Goal: Information Seeking & Learning: Find contact information

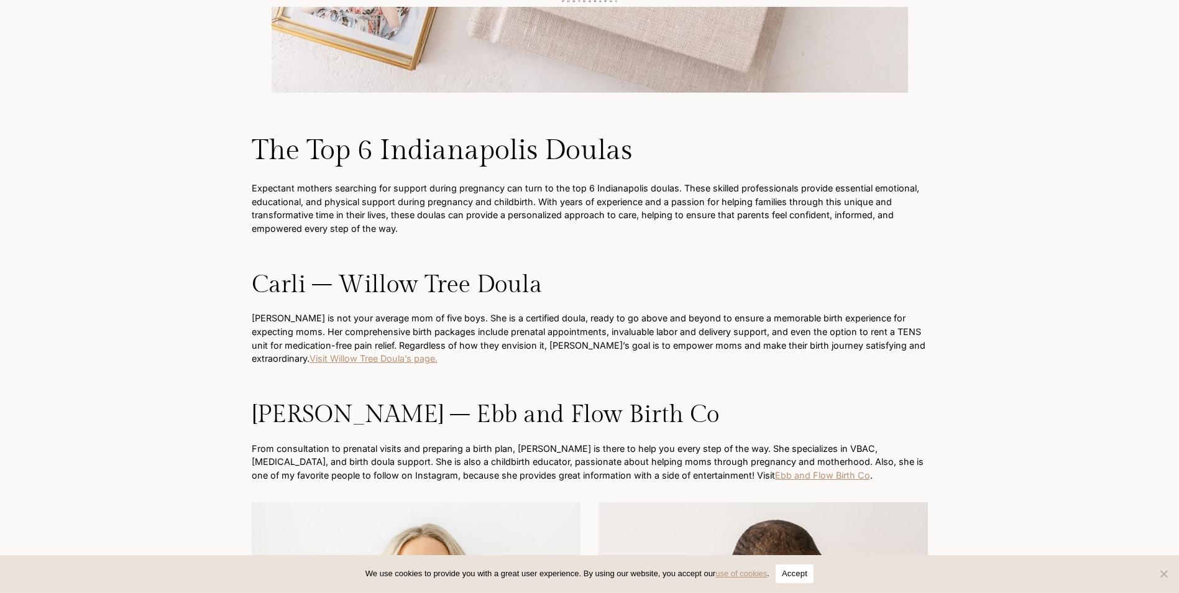
scroll to position [3419, 0]
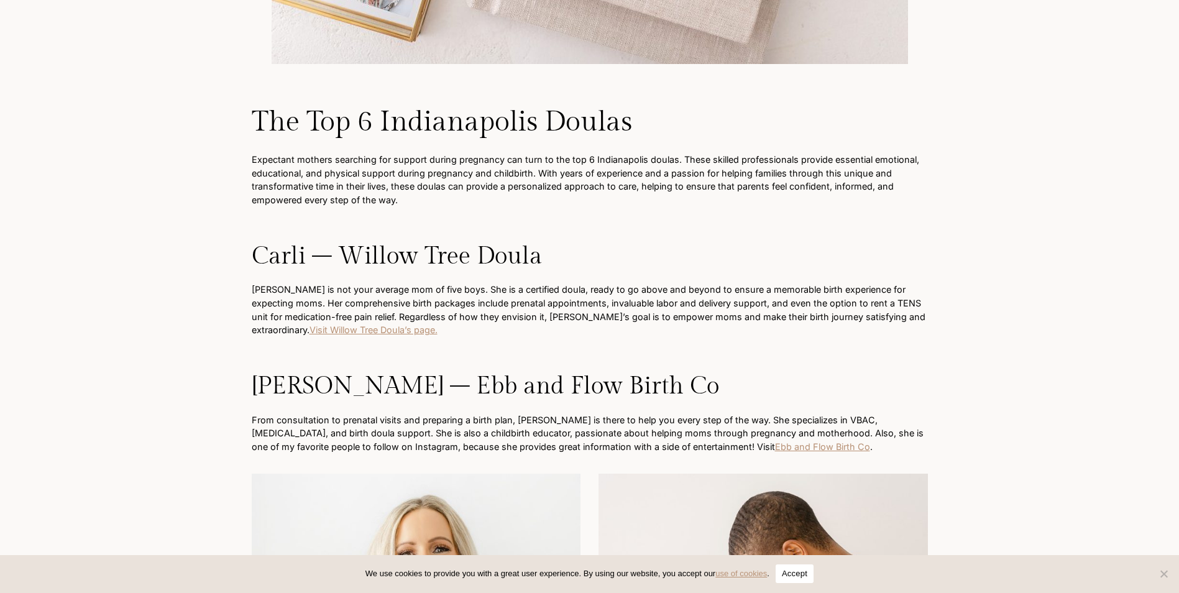
click at [345, 322] on p "[PERSON_NAME] is not your average mom of five boys. She is a certified doula, r…" at bounding box center [590, 309] width 676 height 53
click at [326, 324] on link "Visit Willow Tree Doula’s page." at bounding box center [374, 329] width 128 height 11
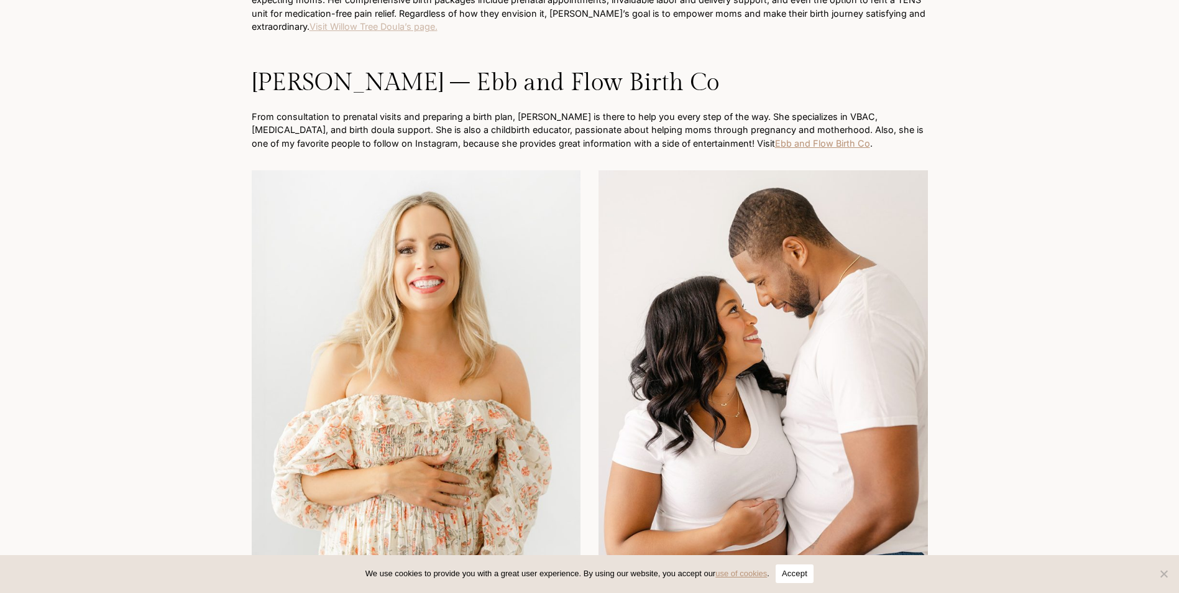
scroll to position [3729, 0]
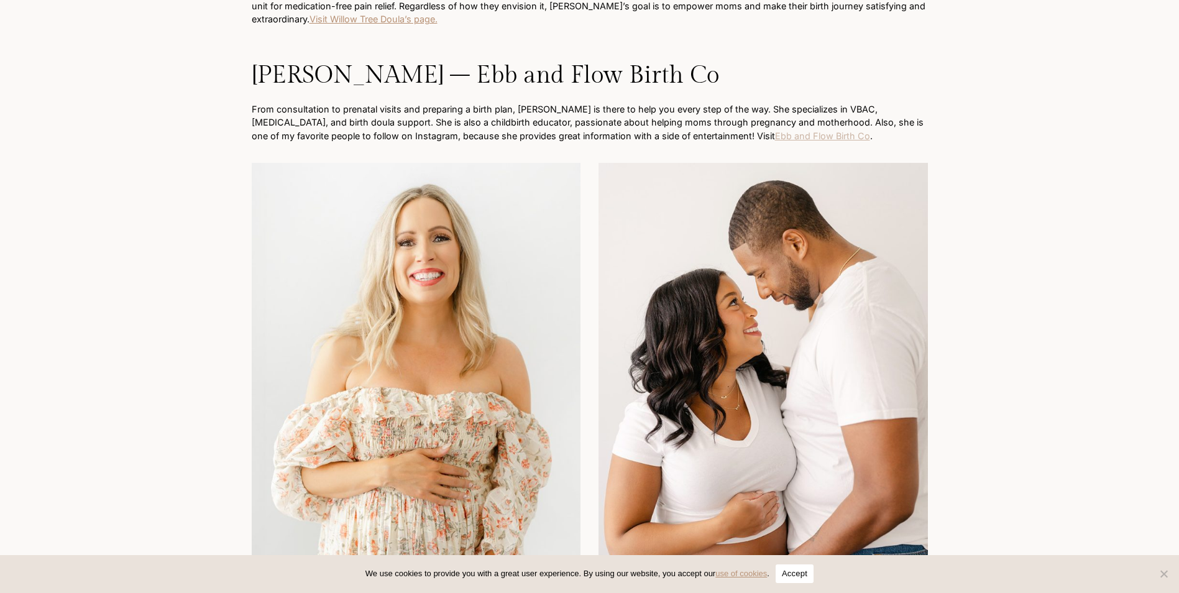
click at [775, 131] on link "Ebb and Flow Birth Co" at bounding box center [822, 136] width 95 height 11
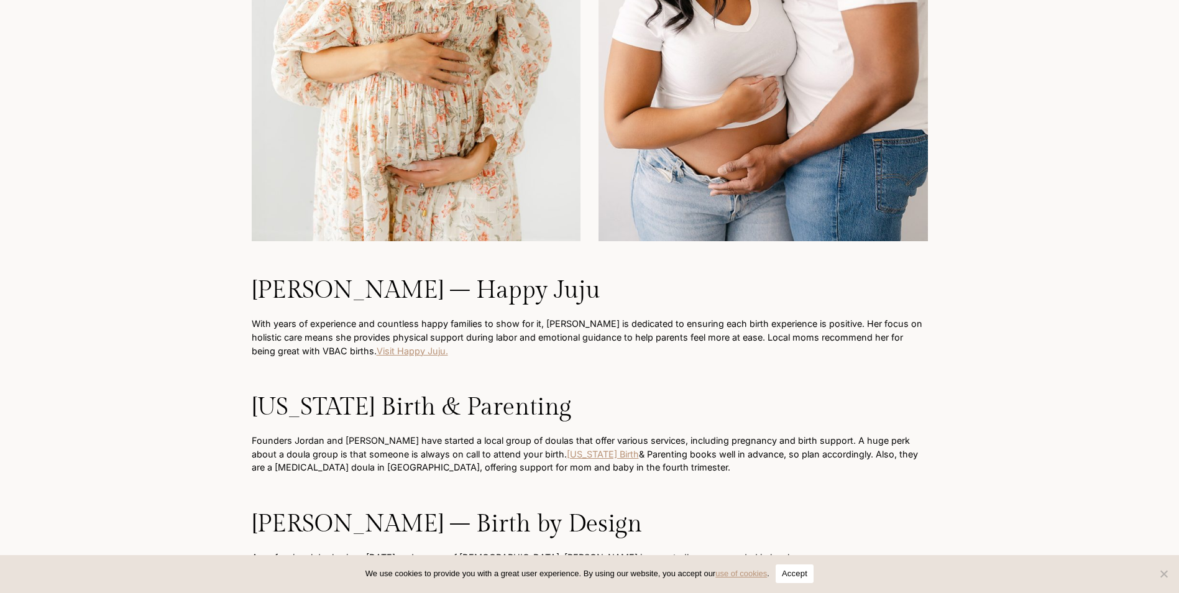
scroll to position [4164, 0]
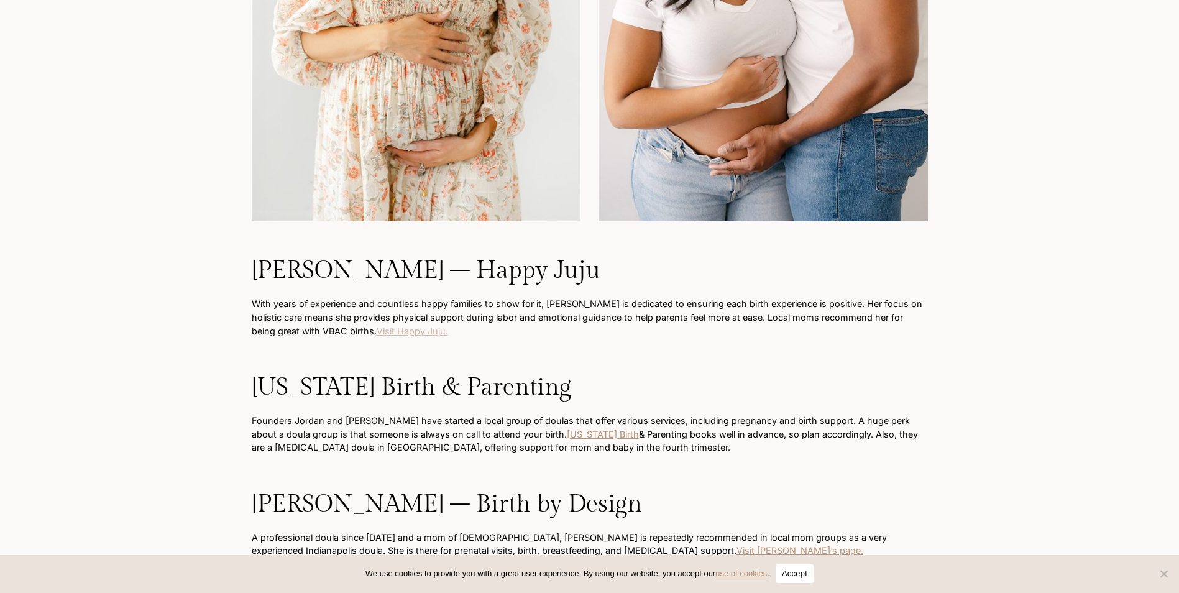
click at [377, 326] on link "Visit Happy Juju." at bounding box center [412, 331] width 71 height 11
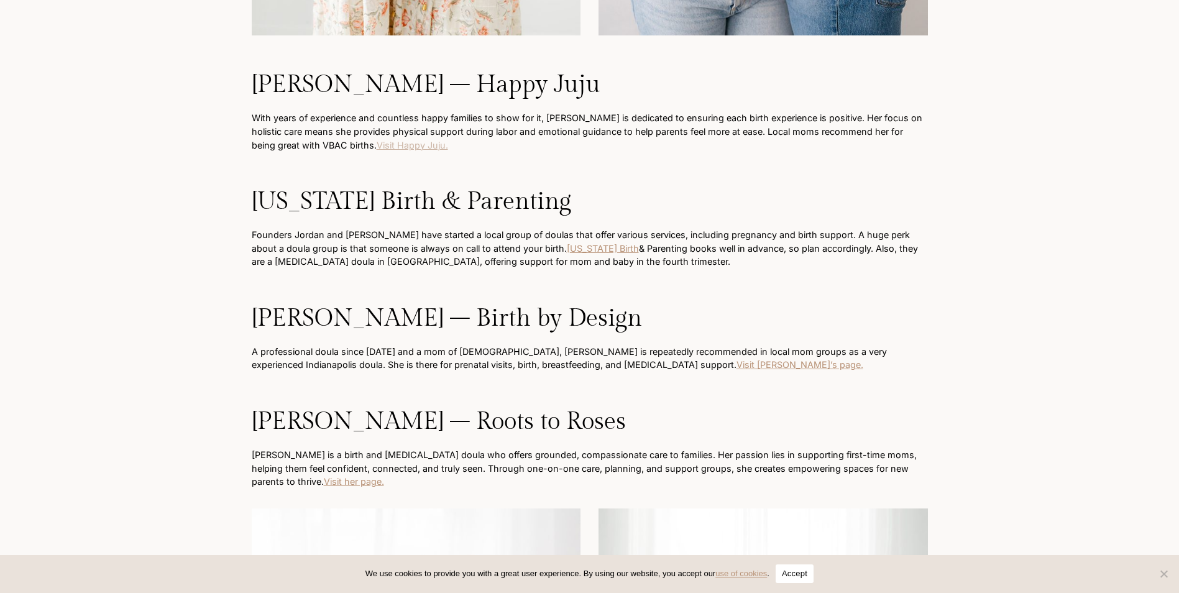
scroll to position [4351, 0]
click at [737, 359] on link "Visit [PERSON_NAME]’s page." at bounding box center [800, 364] width 127 height 11
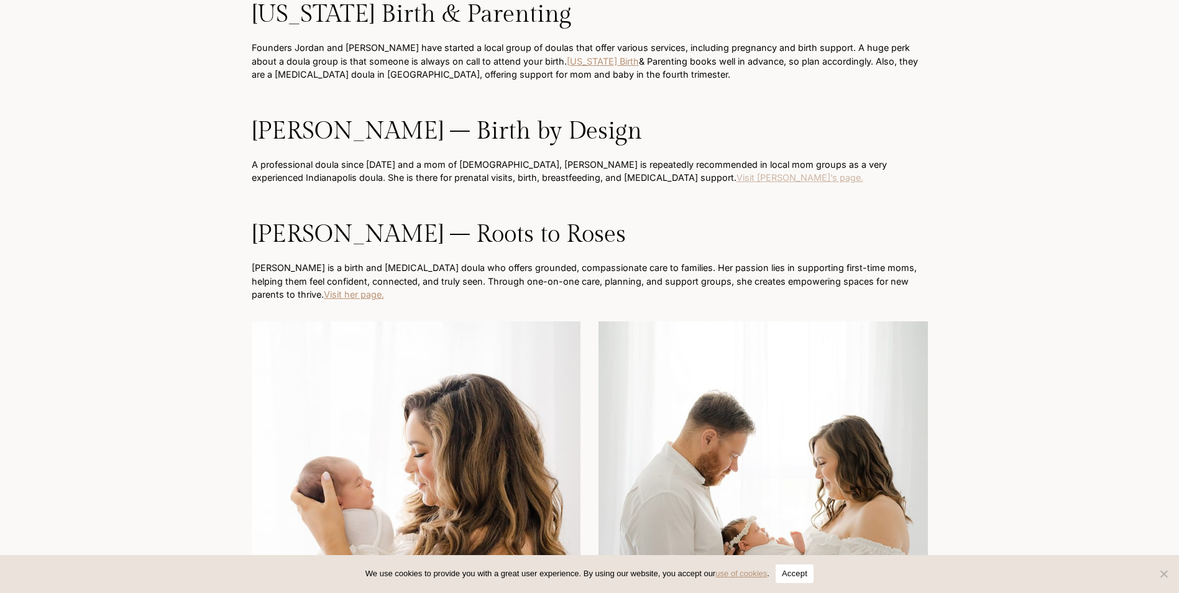
scroll to position [4599, 0]
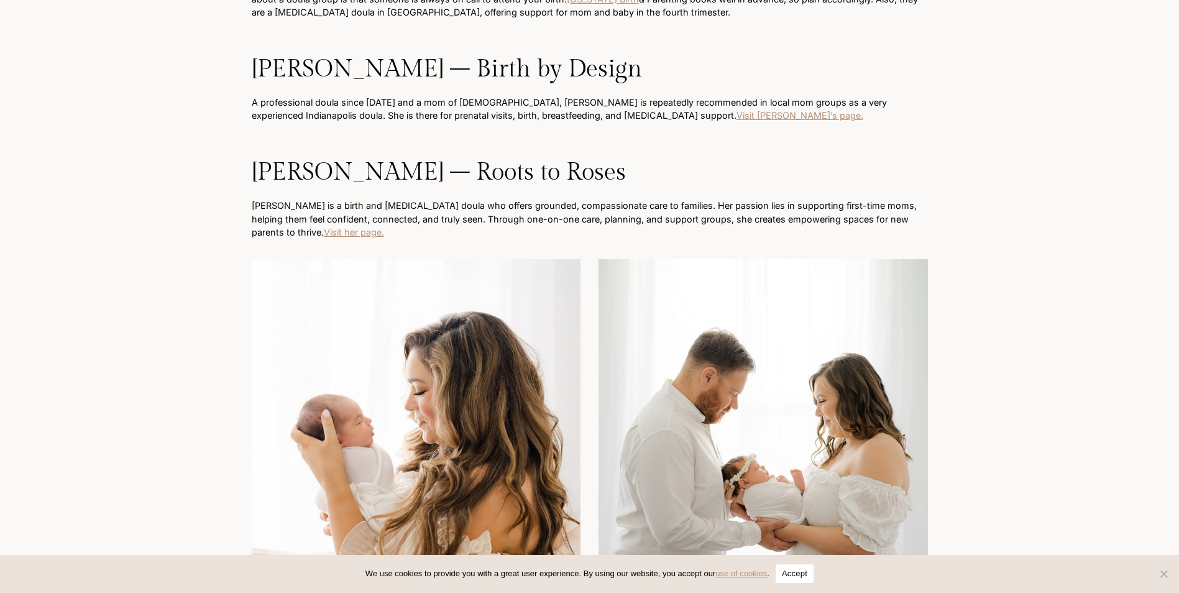
click at [402, 205] on p "[PERSON_NAME] is a birth and [MEDICAL_DATA] doula who offers grounded, compassi…" at bounding box center [590, 219] width 676 height 40
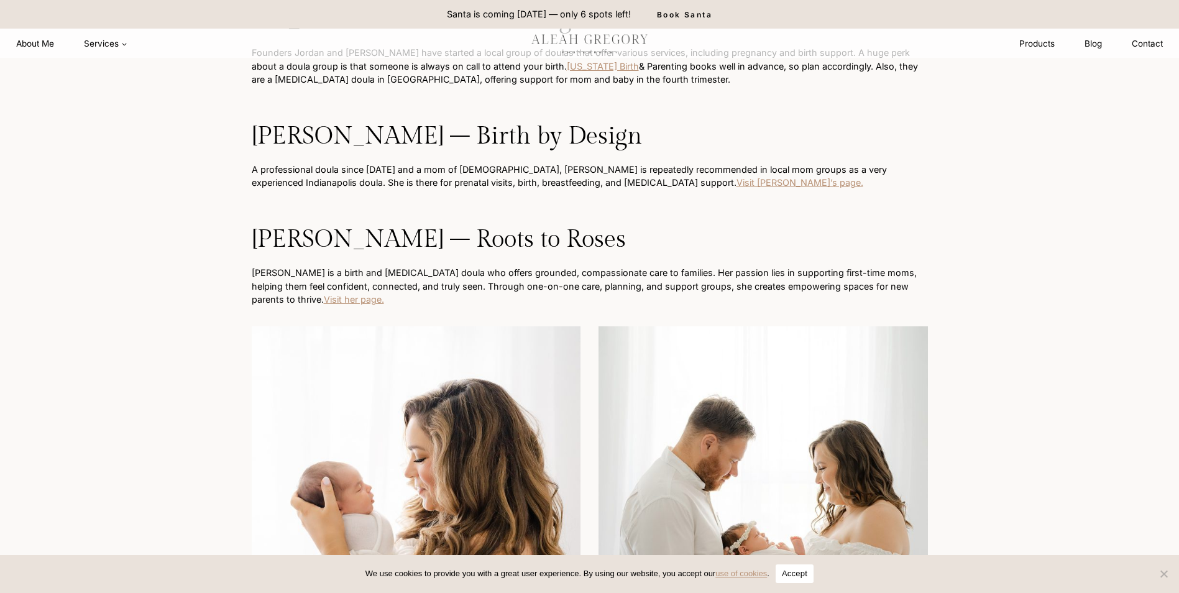
scroll to position [4413, 0]
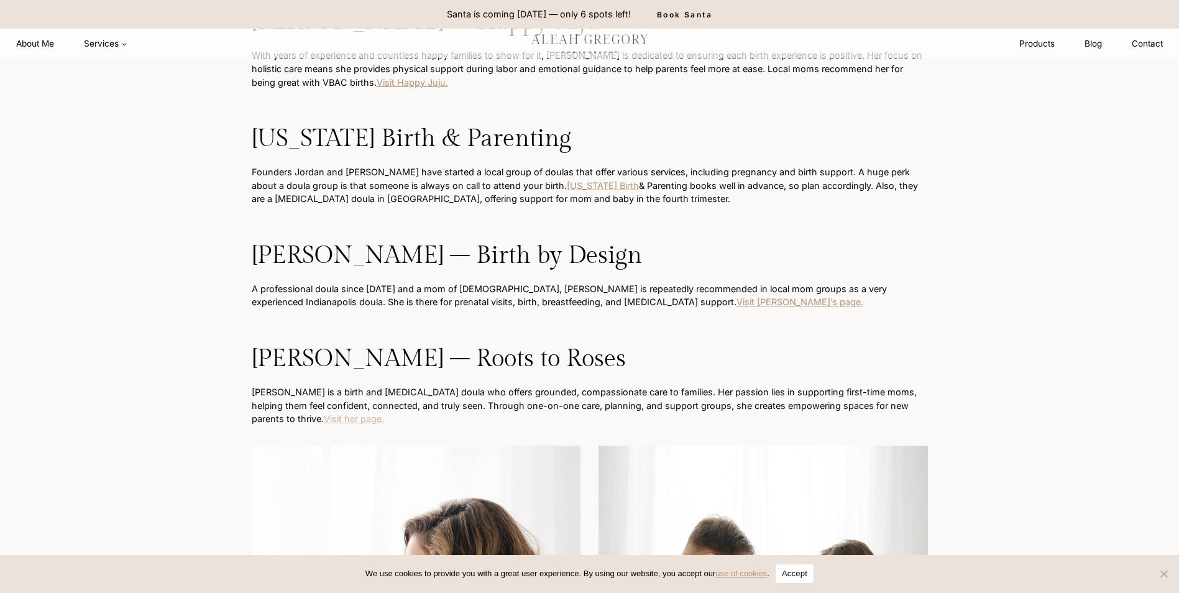
click at [324, 413] on link "Visit her page." at bounding box center [354, 418] width 60 height 11
click at [814, 293] on p "A professional doula since [DATE] and a mom of [DEMOGRAPHIC_DATA], [PERSON_NAME…" at bounding box center [590, 295] width 676 height 27
